Goal: Information Seeking & Learning: Learn about a topic

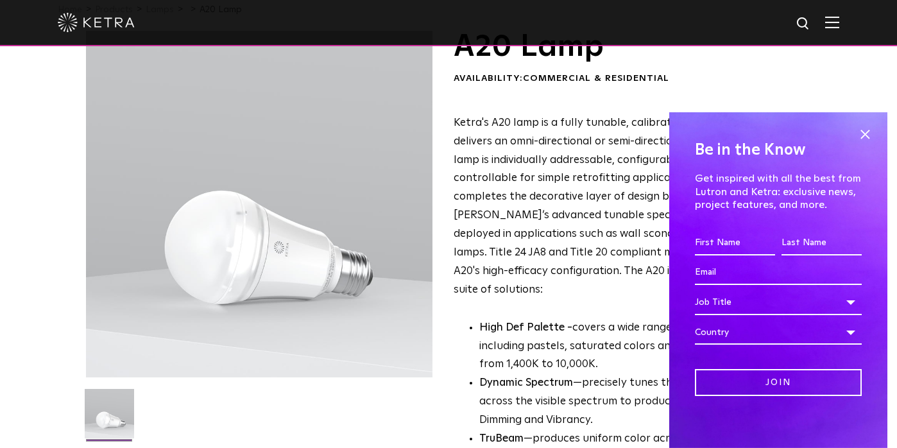
scroll to position [65, 0]
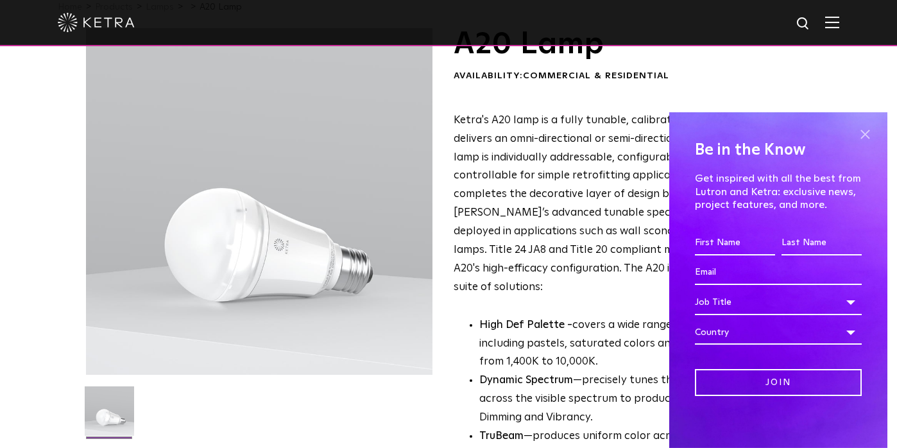
click at [867, 135] on span at bounding box center [865, 134] width 19 height 19
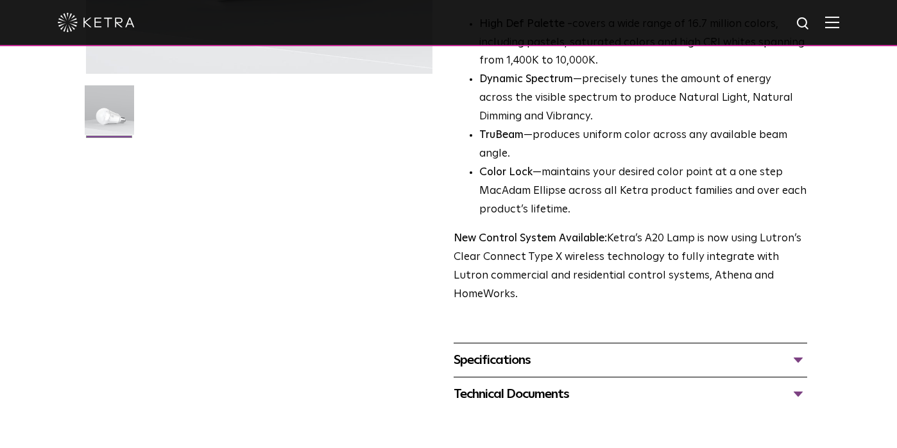
scroll to position [370, 0]
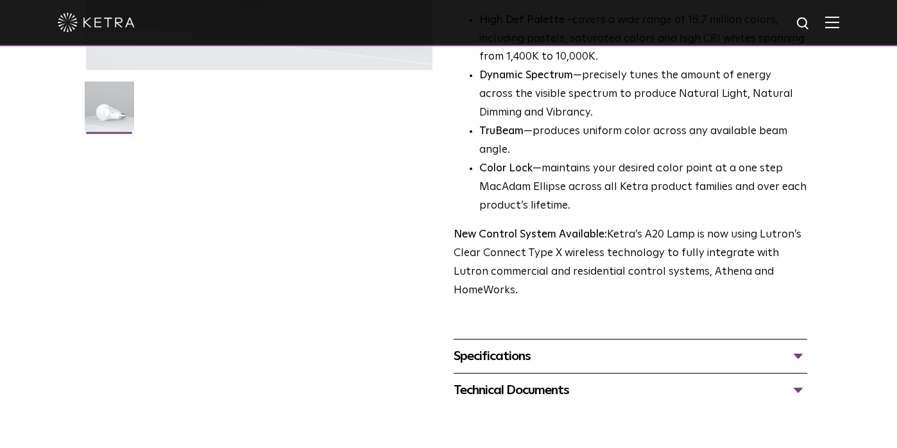
click at [742, 346] on div "Specifications" at bounding box center [631, 356] width 354 height 21
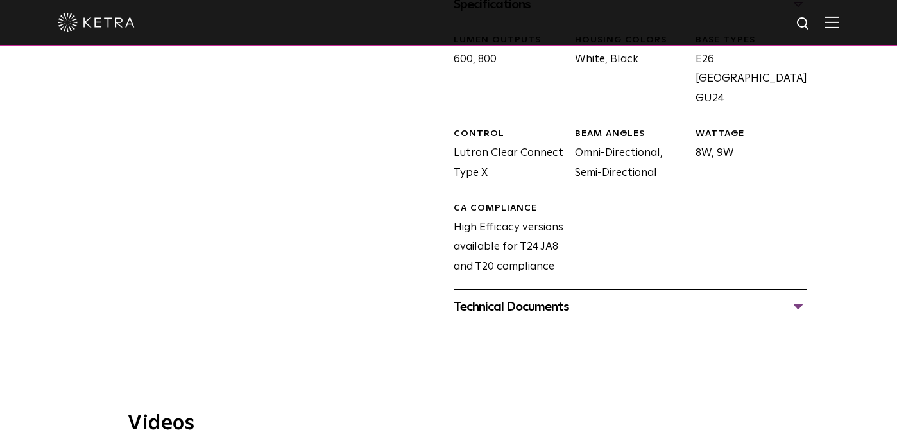
scroll to position [718, 0]
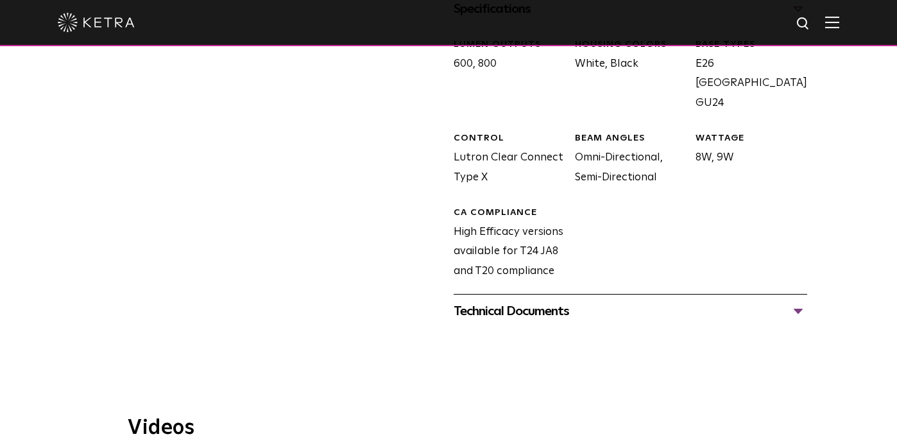
click at [784, 301] on div "Technical Documents" at bounding box center [631, 311] width 354 height 21
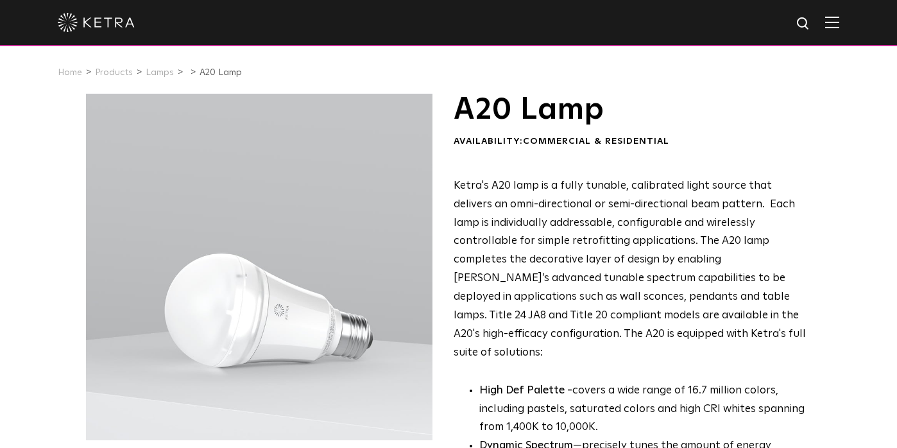
scroll to position [0, 0]
click at [107, 19] on img at bounding box center [96, 22] width 77 height 19
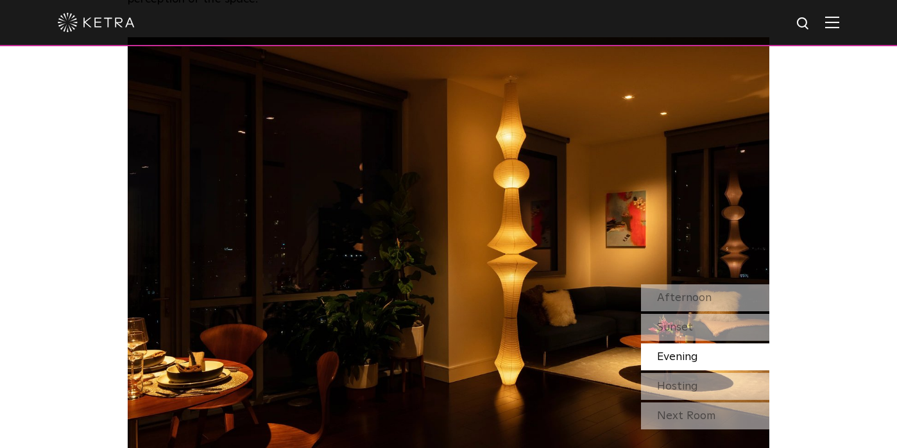
scroll to position [1046, 0]
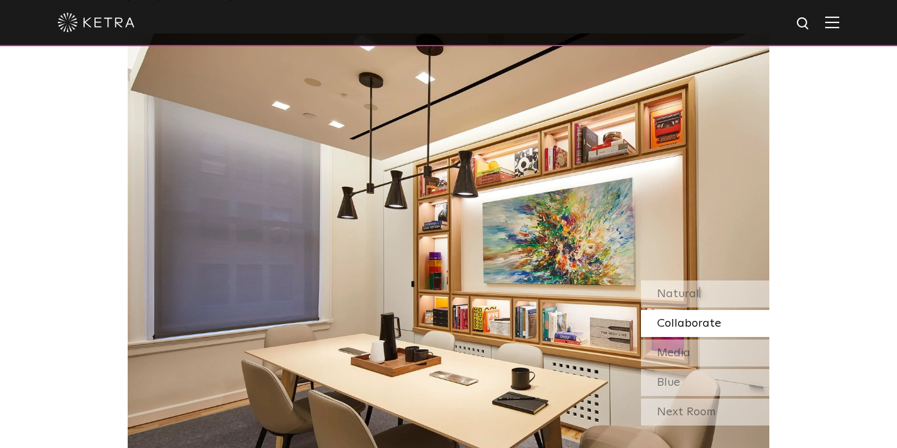
click at [98, 16] on img at bounding box center [96, 22] width 77 height 19
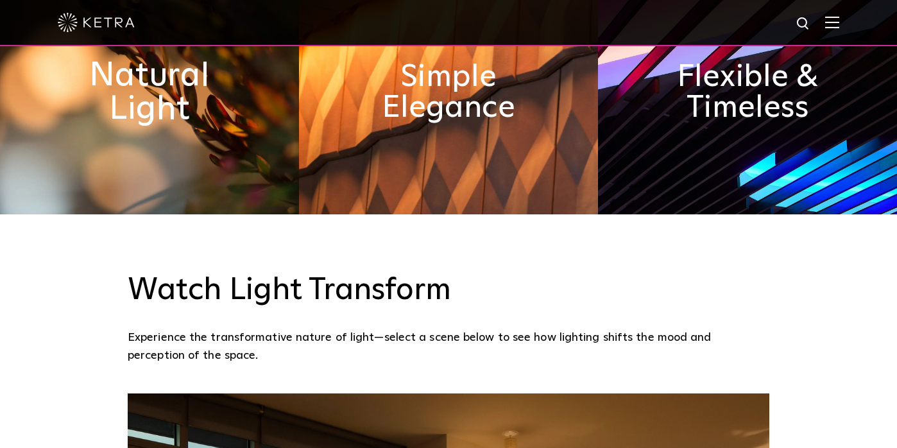
scroll to position [639, 0]
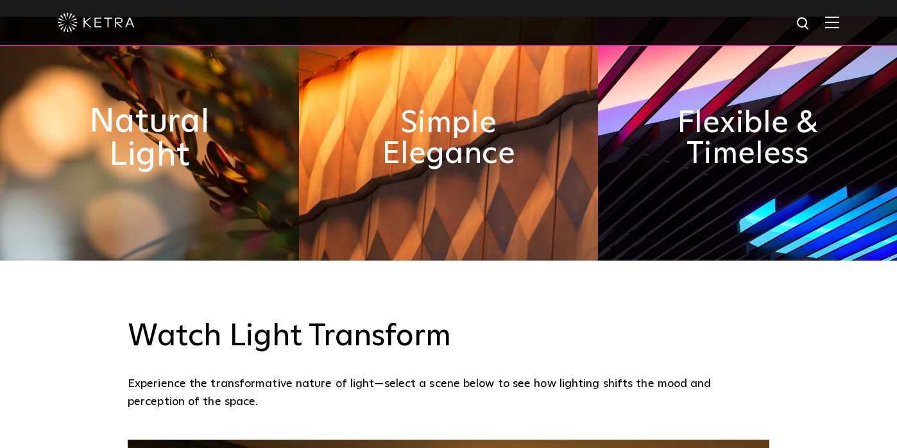
click at [148, 135] on h2 "Natural Light" at bounding box center [149, 138] width 163 height 67
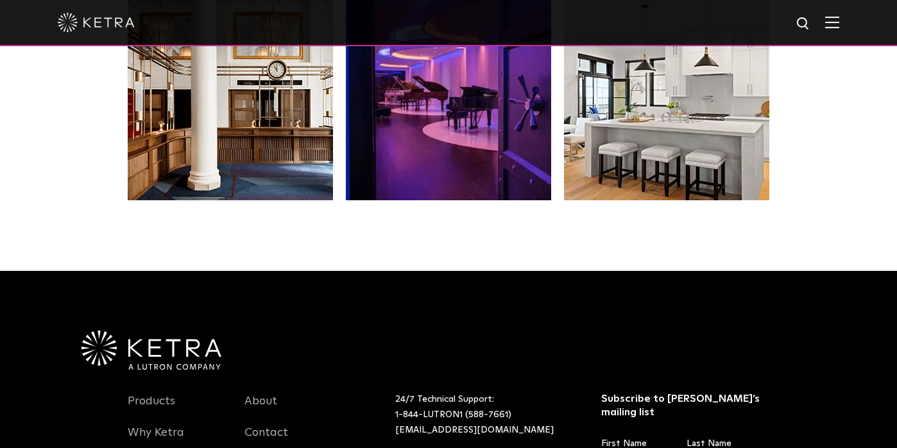
scroll to position [2697, 0]
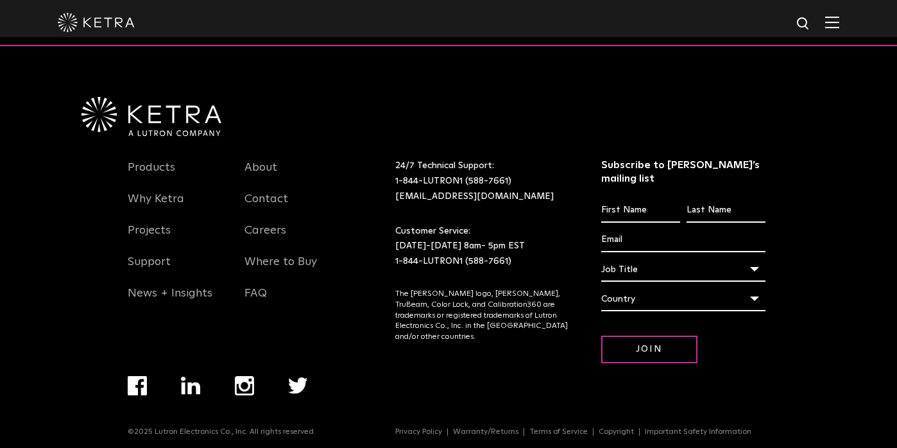
click at [831, 29] on div at bounding box center [449, 22] width 782 height 45
click at [831, 23] on img at bounding box center [833, 22] width 14 height 12
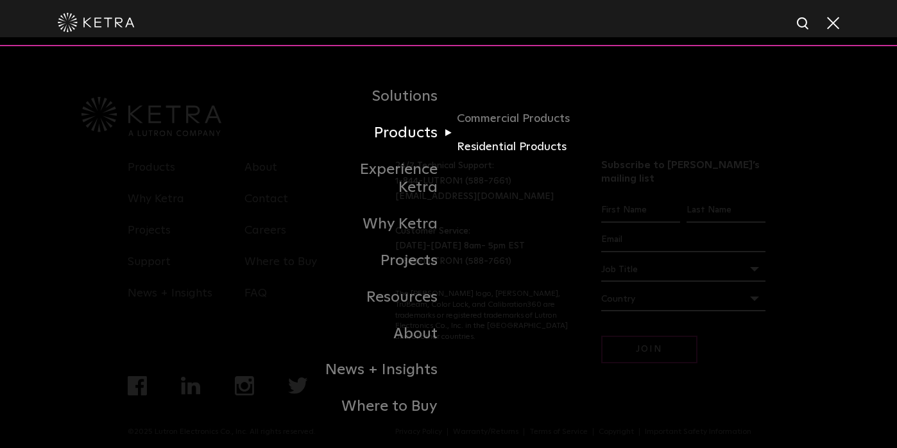
click at [483, 152] on link "Residential Products" at bounding box center [518, 147] width 123 height 19
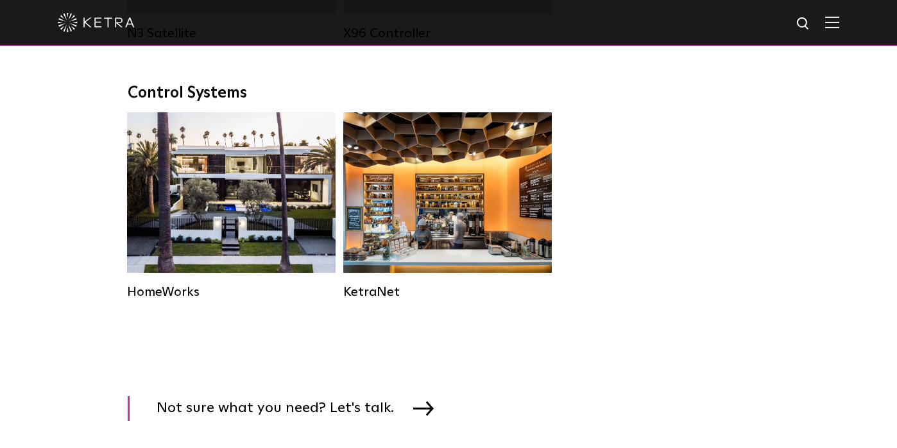
scroll to position [1674, 0]
